Goal: Entertainment & Leisure: Consume media (video, audio)

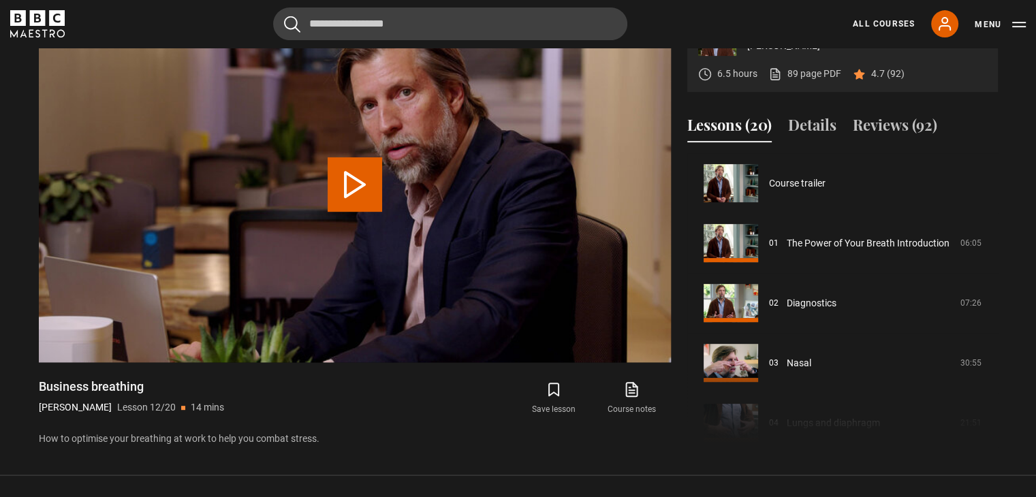
scroll to position [660, 0]
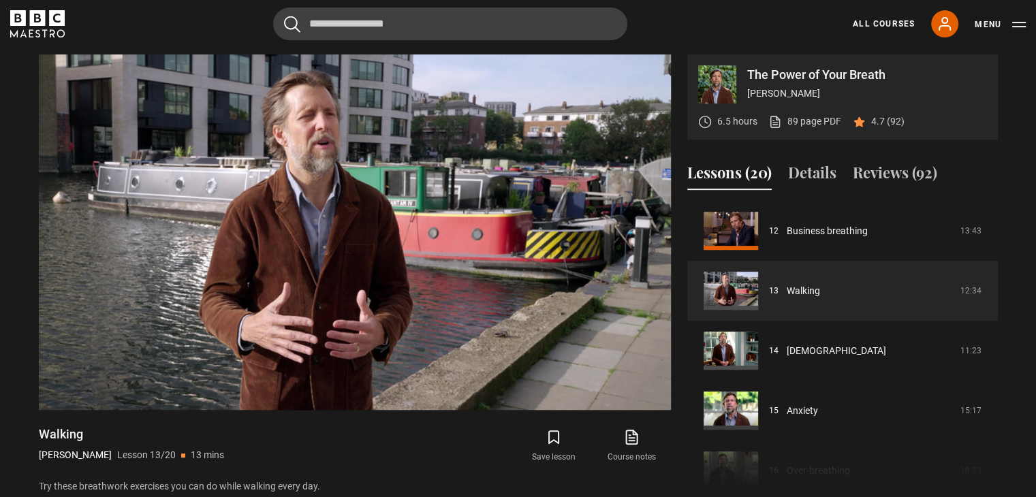
scroll to position [462, 0]
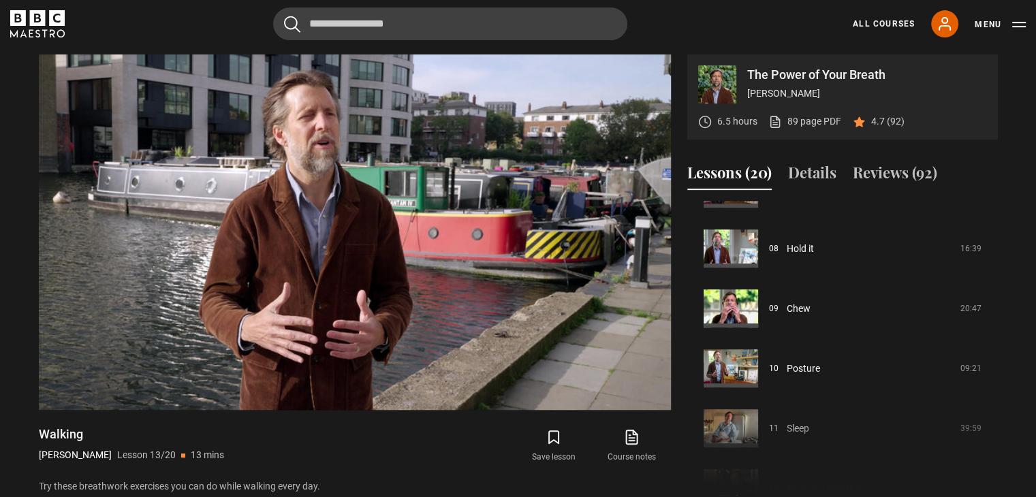
click at [995, 462] on div "Course trailer 01 The Power of Your Breath Introduction 06:05 02 Diagnostics 07…" at bounding box center [843, 348] width 311 height 294
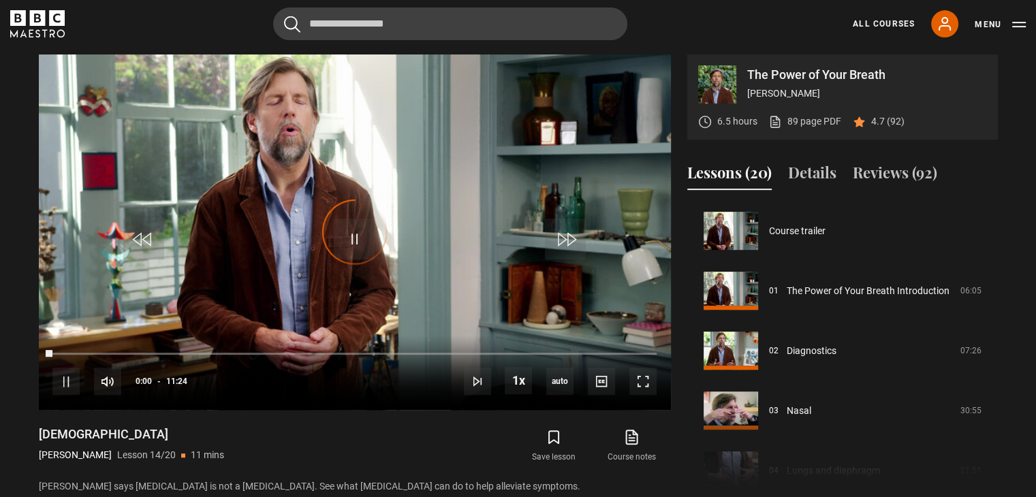
scroll to position [780, 0]
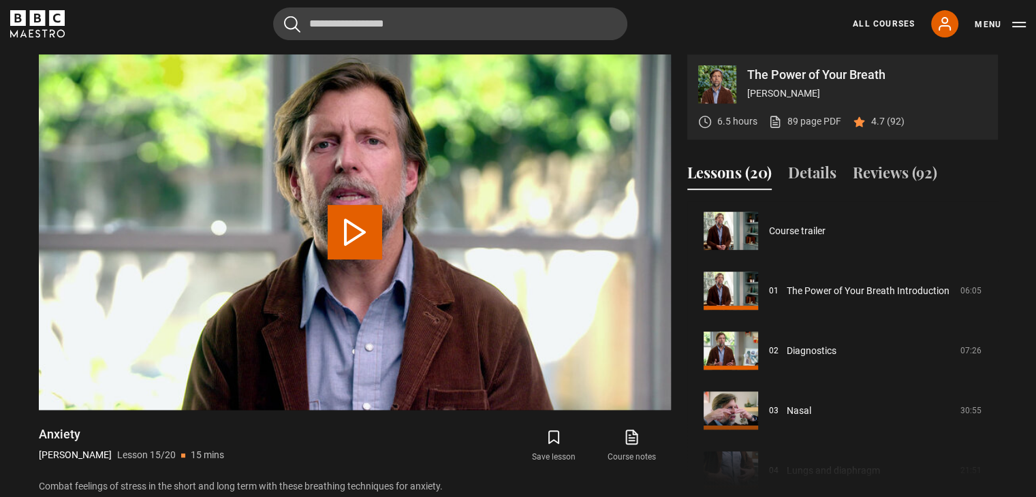
scroll to position [840, 0]
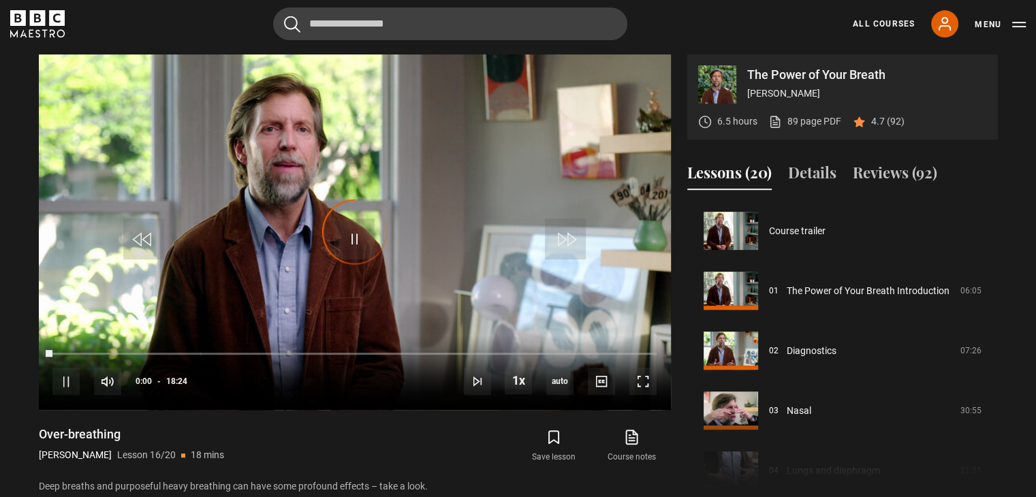
scroll to position [900, 0]
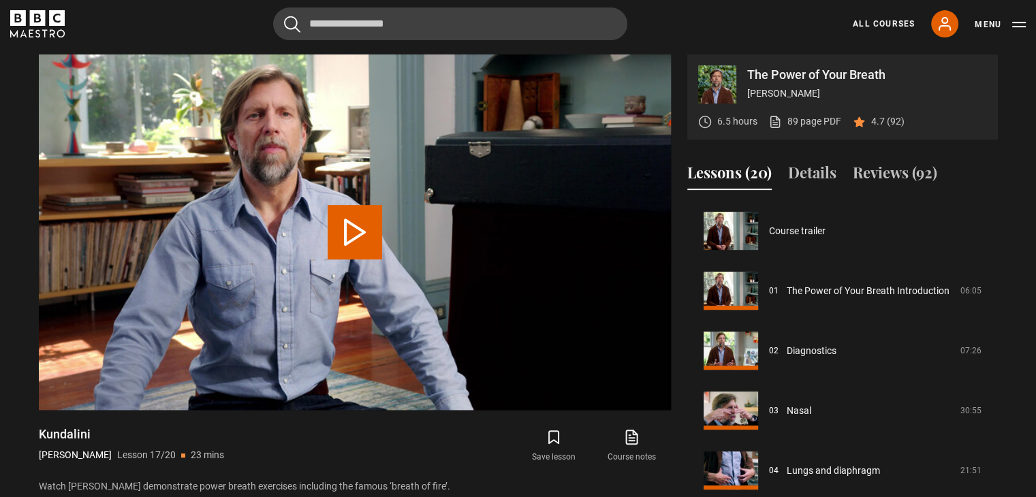
scroll to position [959, 0]
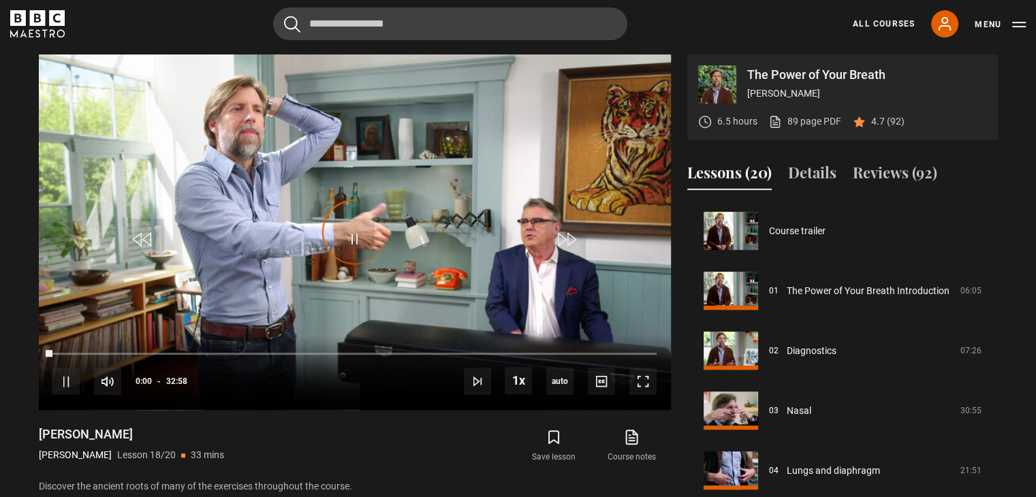
scroll to position [965, 0]
